Goal: Task Accomplishment & Management: Manage account settings

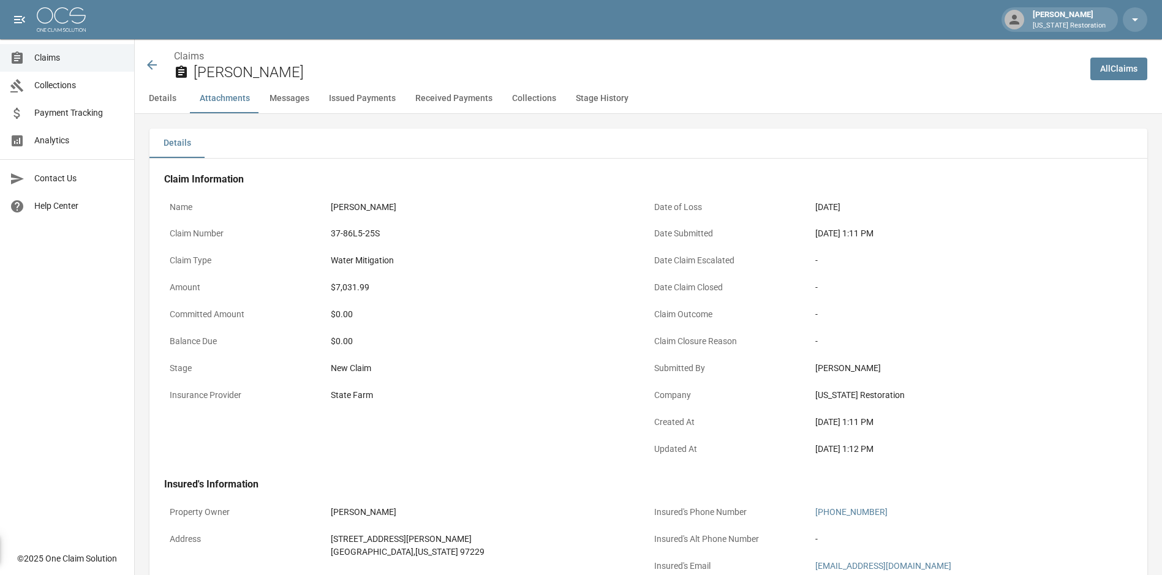
scroll to position [672, 0]
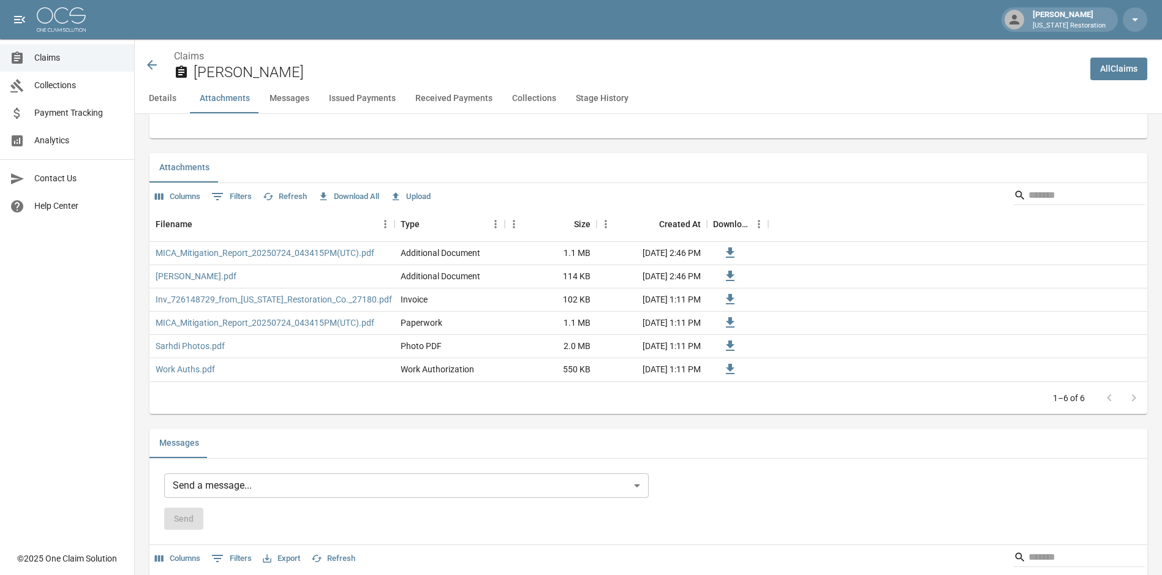
click at [1141, 80] on div "All Claims" at bounding box center [1118, 69] width 57 height 30
click at [1142, 70] on link "All Claims" at bounding box center [1118, 69] width 57 height 23
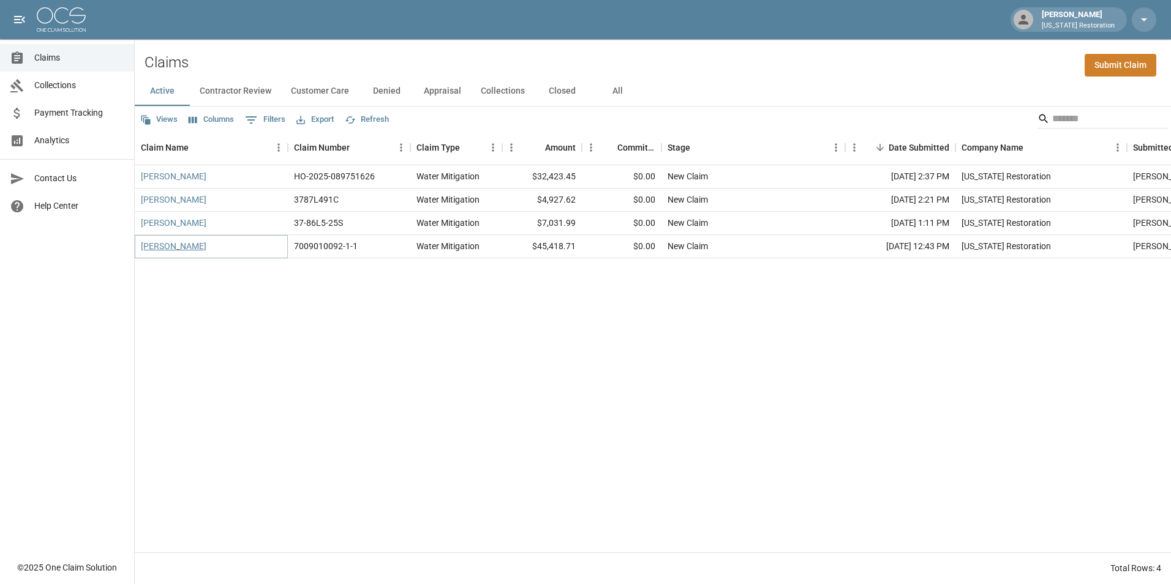
click at [179, 245] on link "[PERSON_NAME]" at bounding box center [174, 246] width 66 height 12
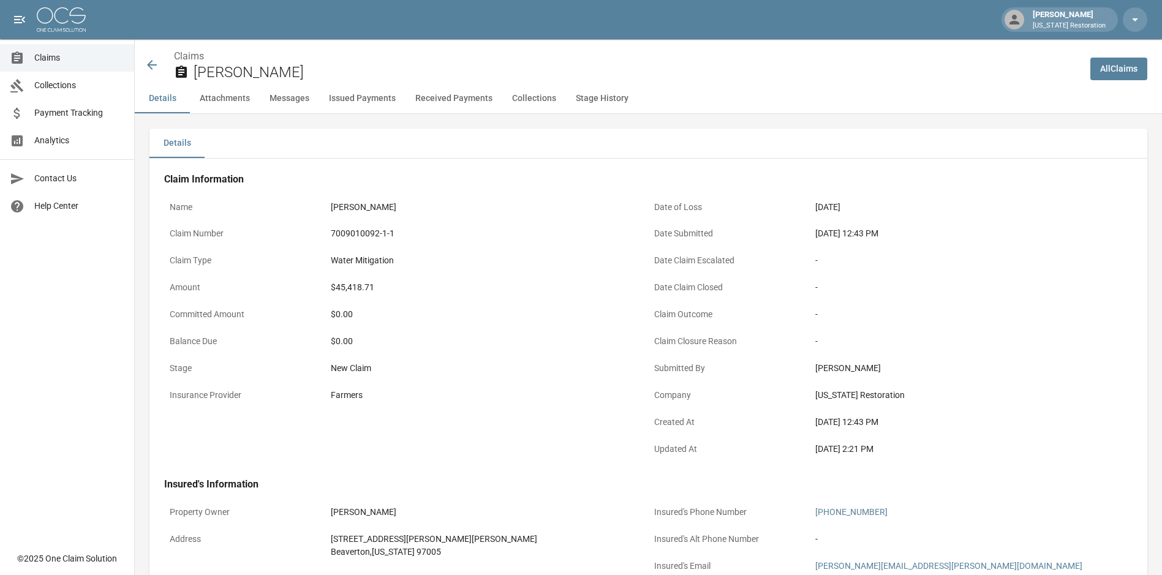
click at [249, 99] on button "Attachments" at bounding box center [225, 98] width 70 height 29
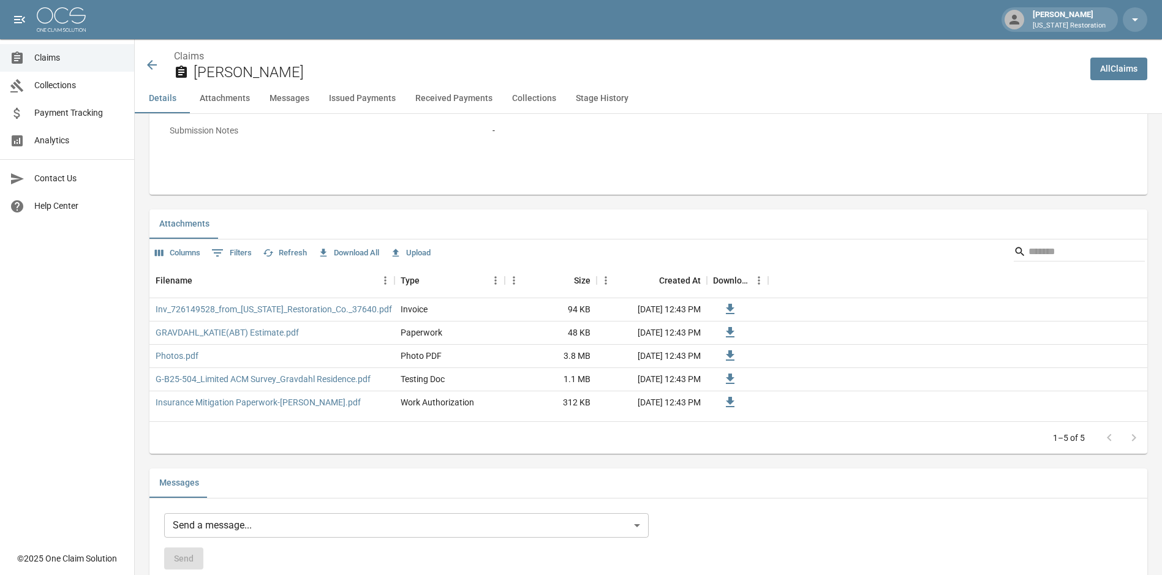
scroll to position [611, 0]
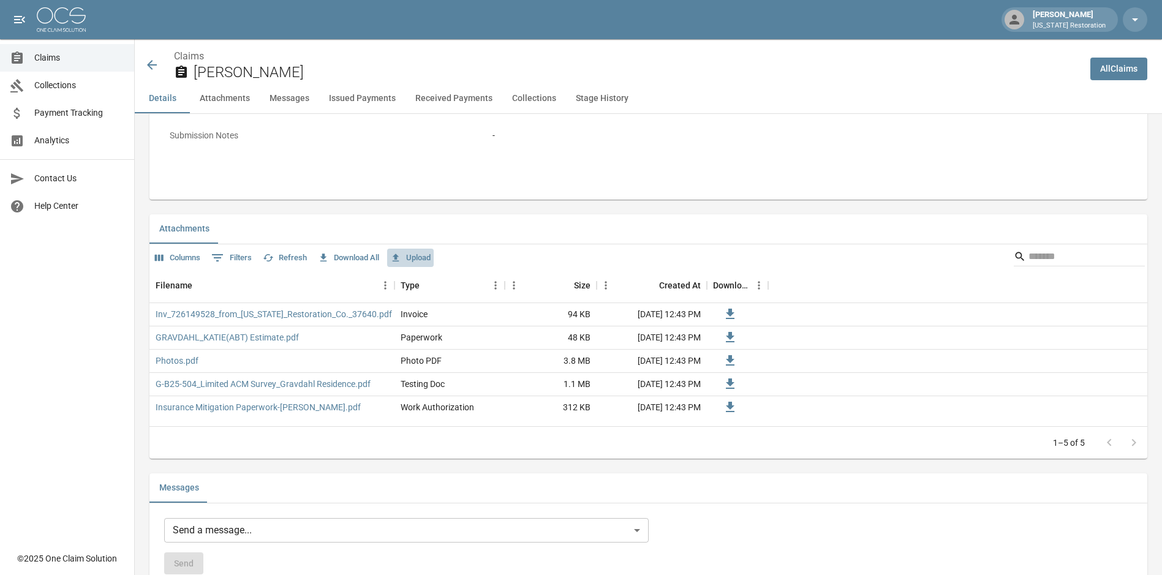
click at [415, 258] on button "Upload" at bounding box center [410, 258] width 47 height 19
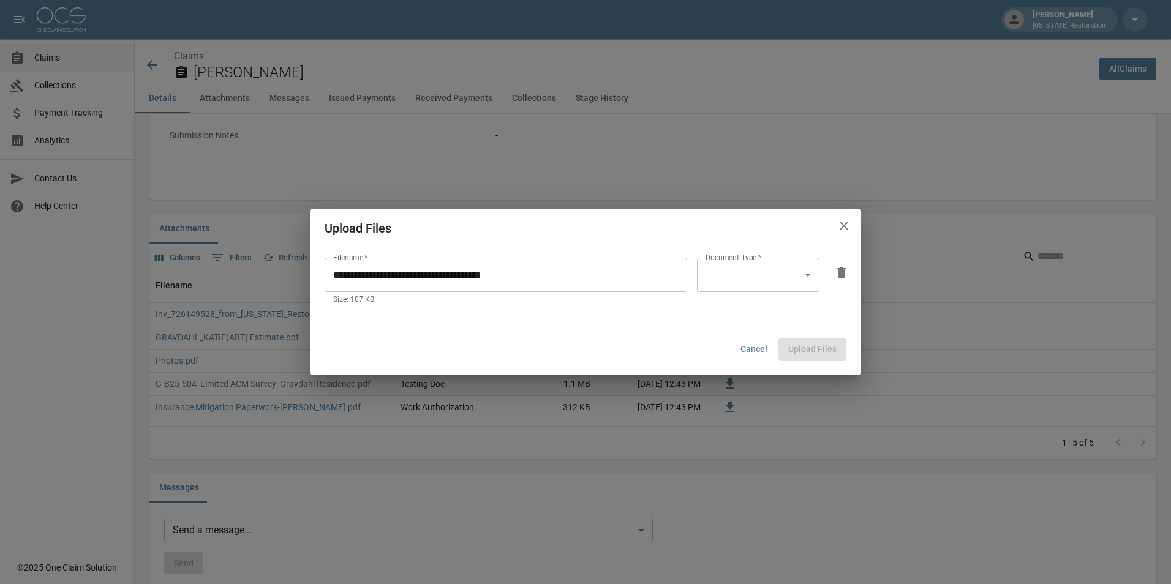
click at [810, 278] on body "Melanie Doblander Oregon Restoration Claims Collections Payment Tracking Analyt…" at bounding box center [585, 557] width 1171 height 2336
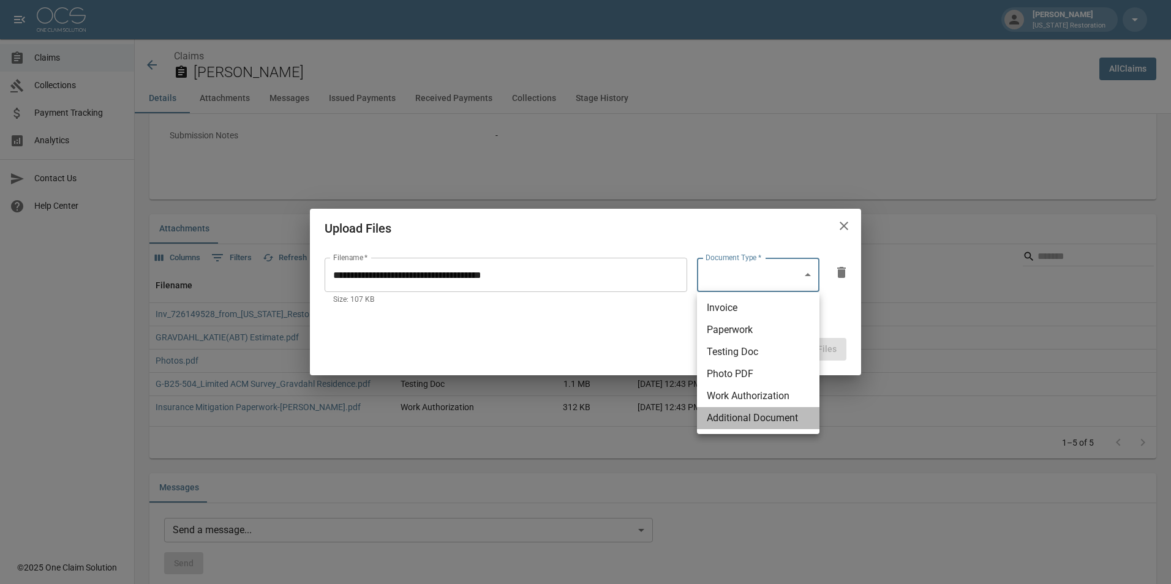
click at [783, 413] on li "Additional Document" at bounding box center [758, 418] width 122 height 22
type input "**********"
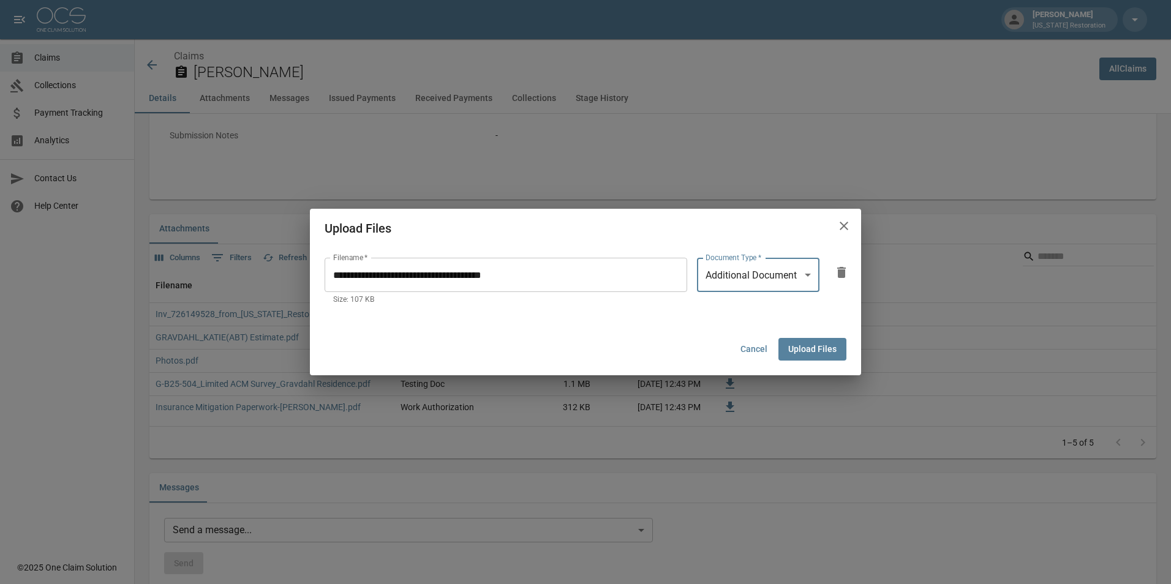
click at [836, 341] on button "Upload Files" at bounding box center [812, 349] width 68 height 23
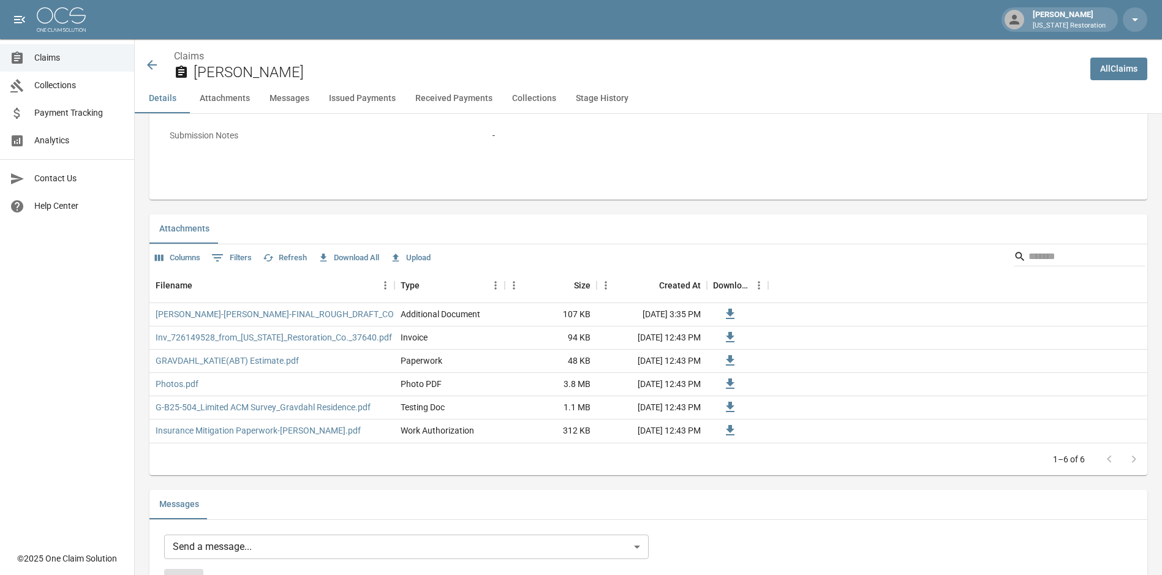
click at [56, 56] on span "Claims" at bounding box center [79, 57] width 90 height 13
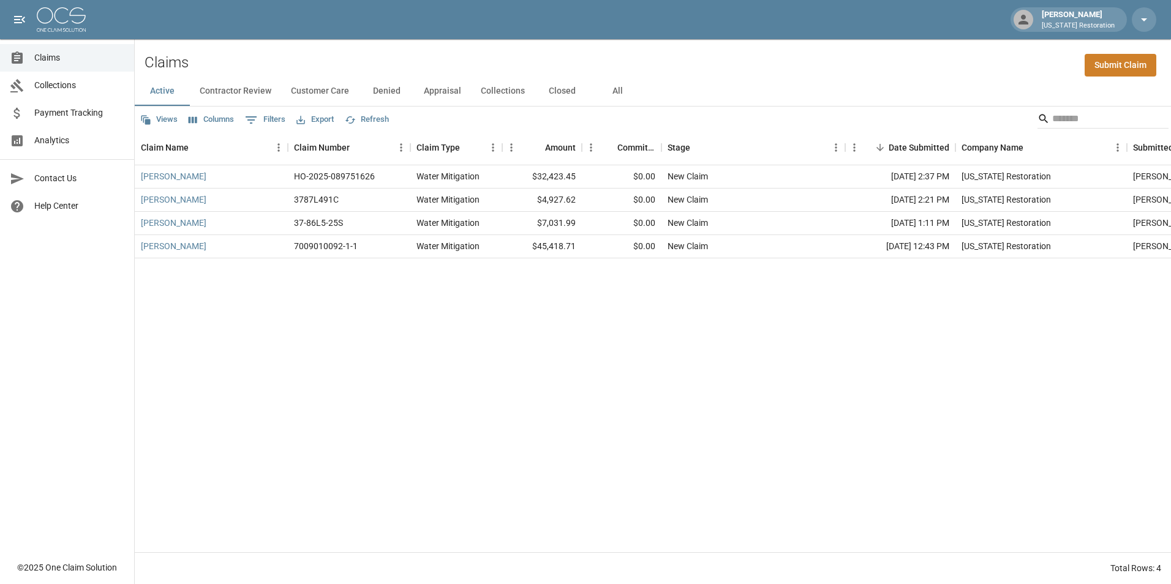
click at [258, 94] on button "Contractor Review" at bounding box center [235, 91] width 91 height 29
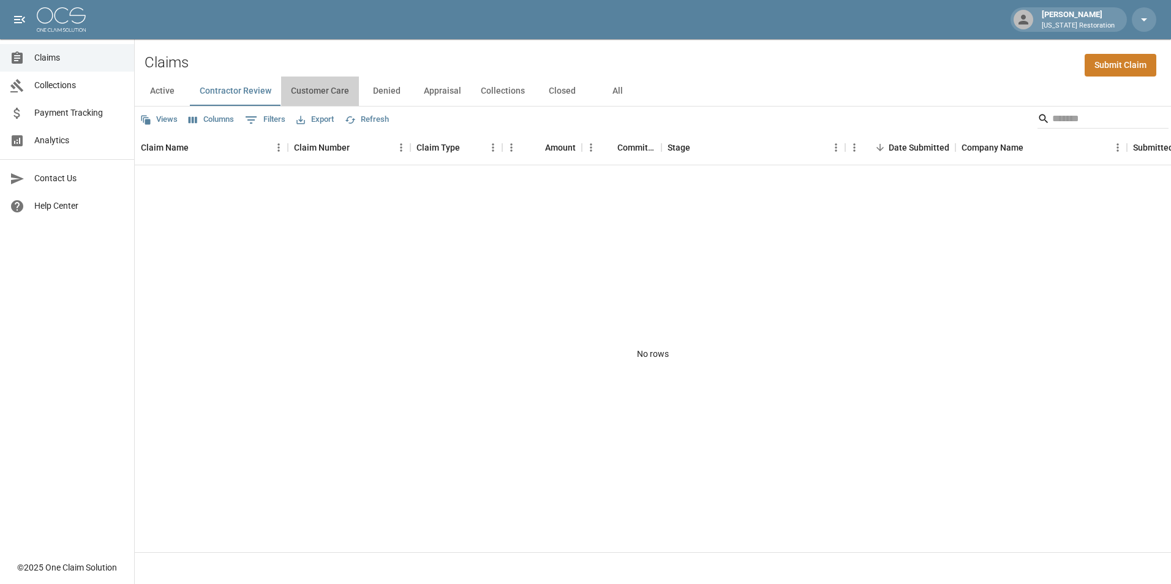
click at [311, 92] on button "Customer Care" at bounding box center [320, 91] width 78 height 29
click at [72, 142] on span "Analytics" at bounding box center [79, 140] width 90 height 13
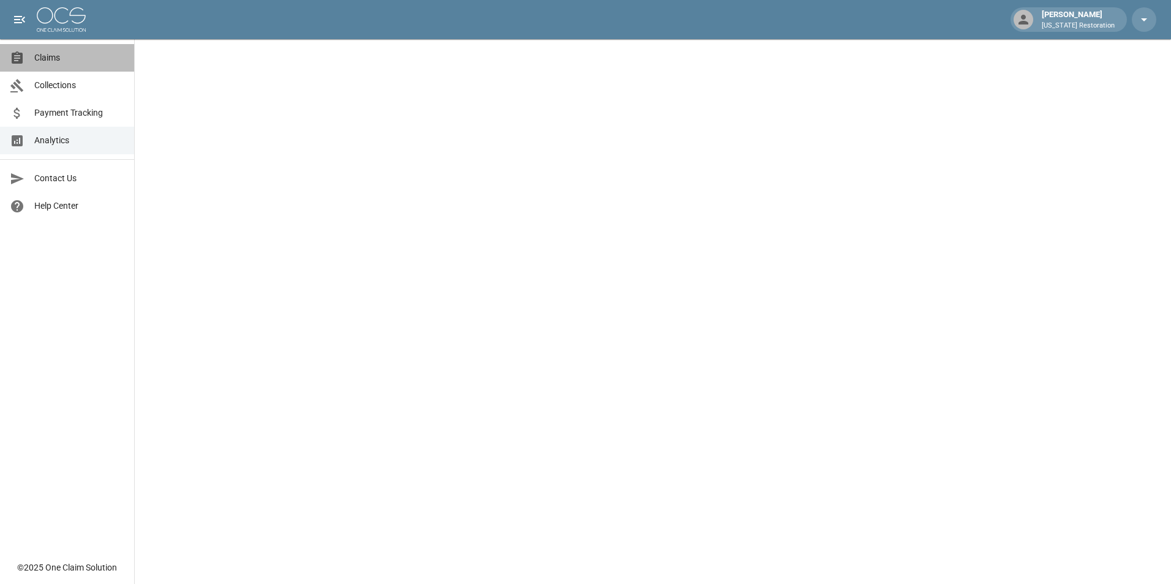
click at [64, 62] on span "Claims" at bounding box center [79, 57] width 90 height 13
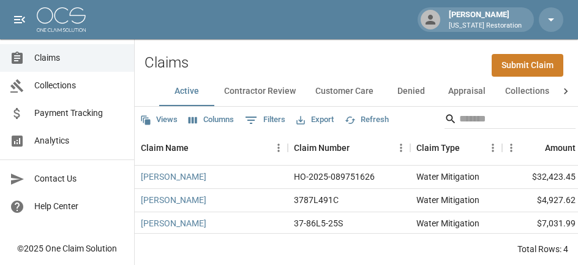
click at [521, 67] on link "Submit Claim" at bounding box center [528, 65] width 72 height 23
